Goal: Transaction & Acquisition: Purchase product/service

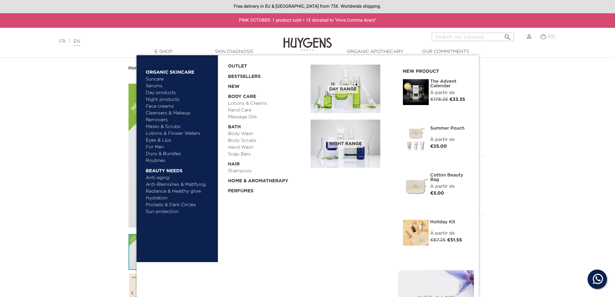
click at [244, 104] on link "Lotions & Creams" at bounding box center [267, 103] width 78 height 7
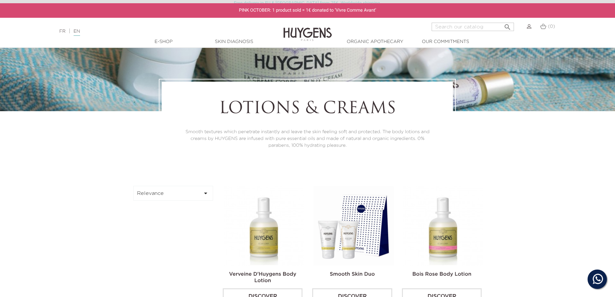
scroll to position [161, 0]
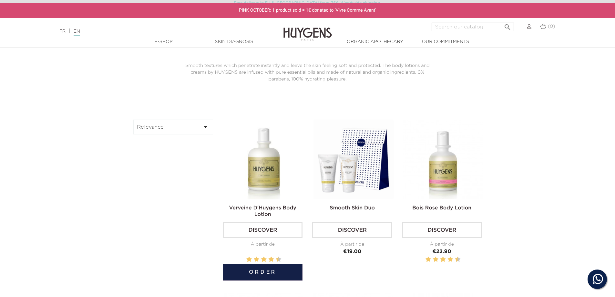
click at [262, 165] on img at bounding box center [264, 159] width 80 height 80
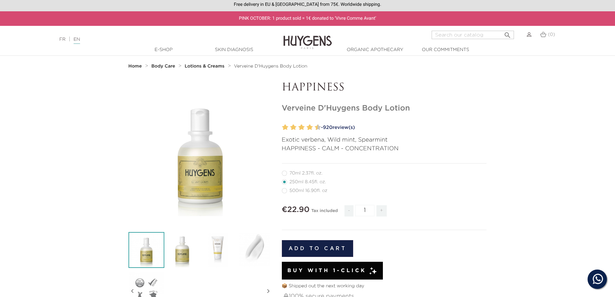
scroll to position [65, 0]
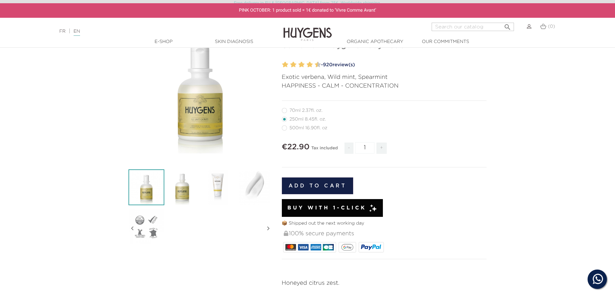
click at [327, 183] on button "Add to cart" at bounding box center [318, 185] width 72 height 17
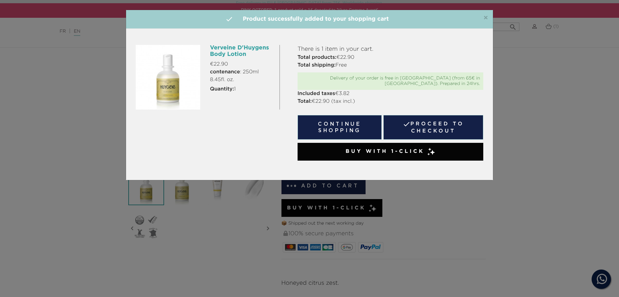
click at [348, 119] on button "Continue shopping" at bounding box center [340, 127] width 85 height 25
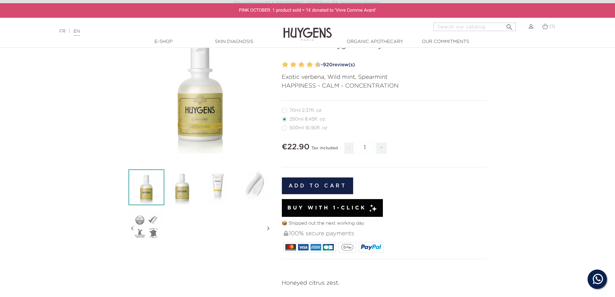
click at [233, 43] on link "Skin Diagnosis" at bounding box center [234, 41] width 65 height 7
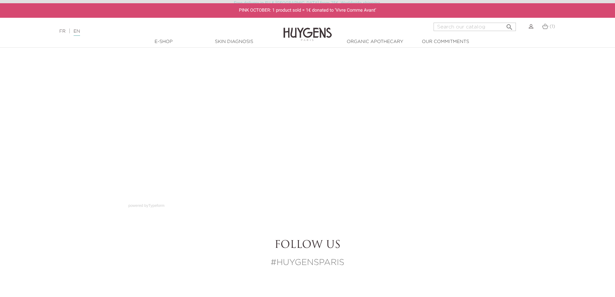
scroll to position [129, 0]
